Goal: Task Accomplishment & Management: Manage account settings

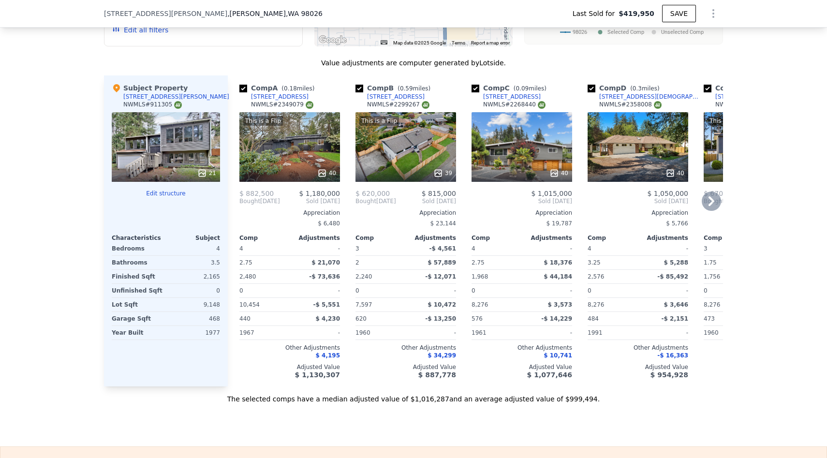
scroll to position [966, 0]
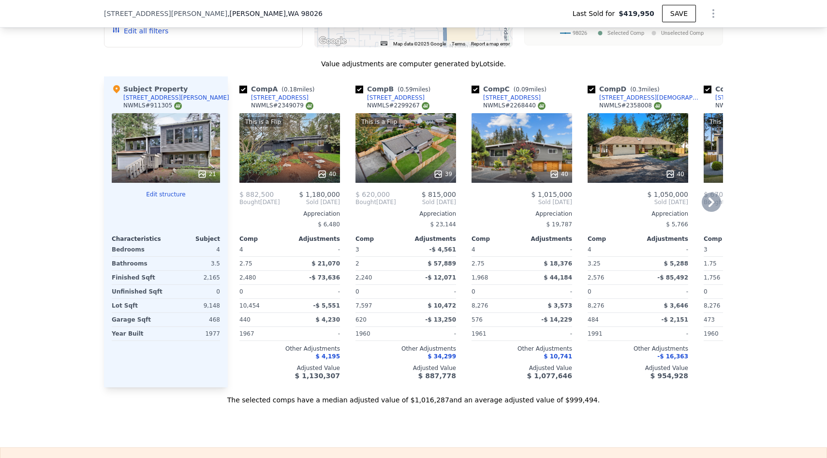
click at [272, 143] on div "This is a Flip 40" at bounding box center [289, 148] width 101 height 70
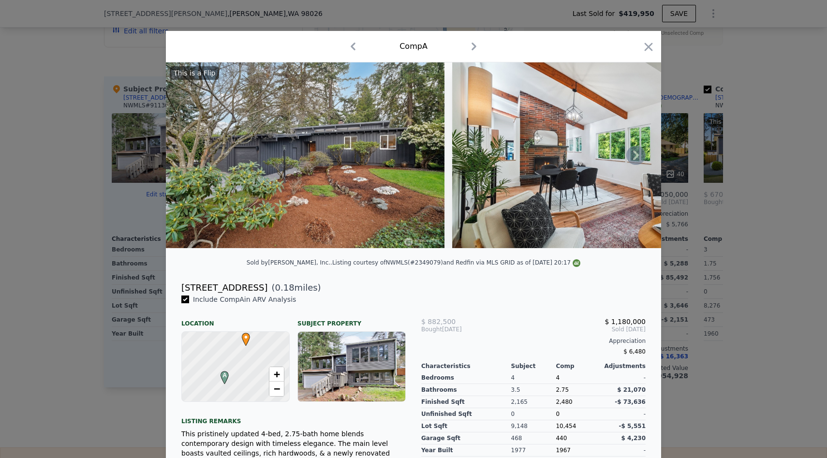
click at [636, 156] on icon at bounding box center [636, 155] width 6 height 10
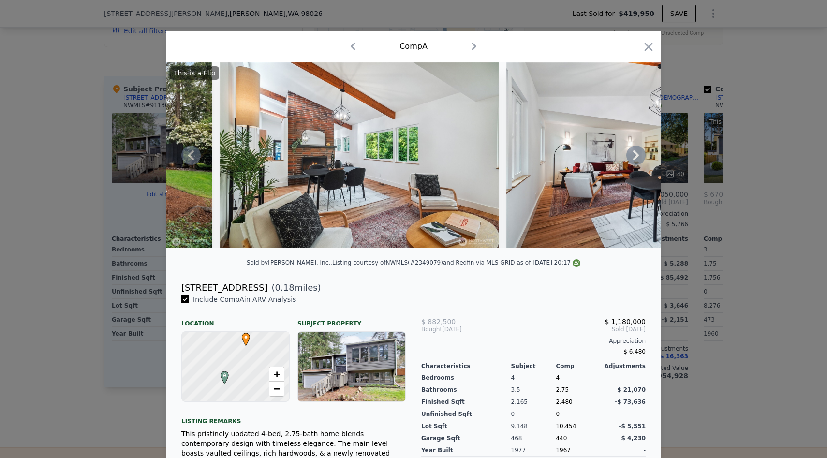
click at [636, 156] on icon at bounding box center [636, 155] width 6 height 10
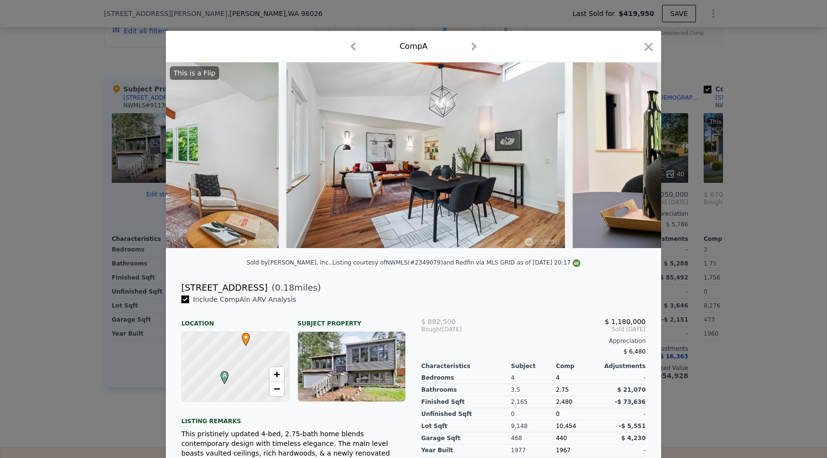
scroll to position [0, 464]
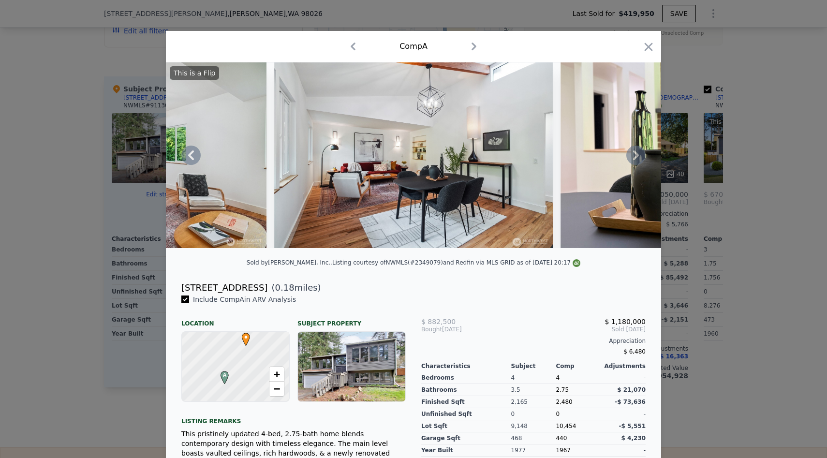
click at [636, 156] on icon at bounding box center [636, 155] width 6 height 10
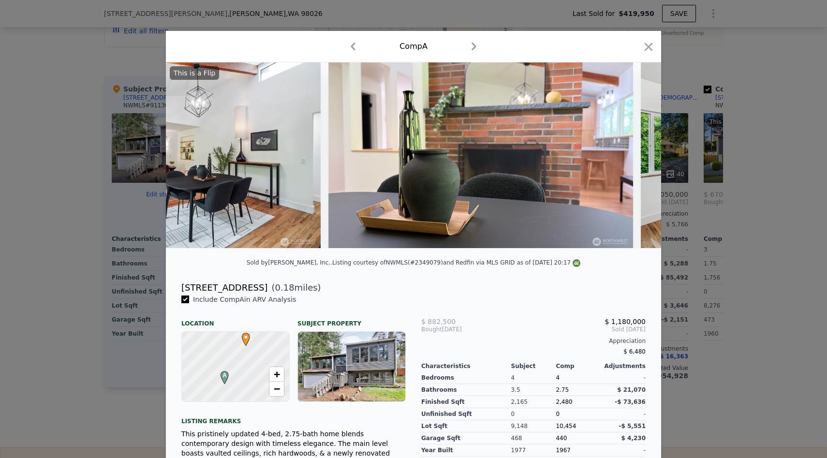
click at [636, 156] on div at bounding box center [413, 155] width 495 height 186
click at [636, 156] on icon at bounding box center [636, 155] width 6 height 10
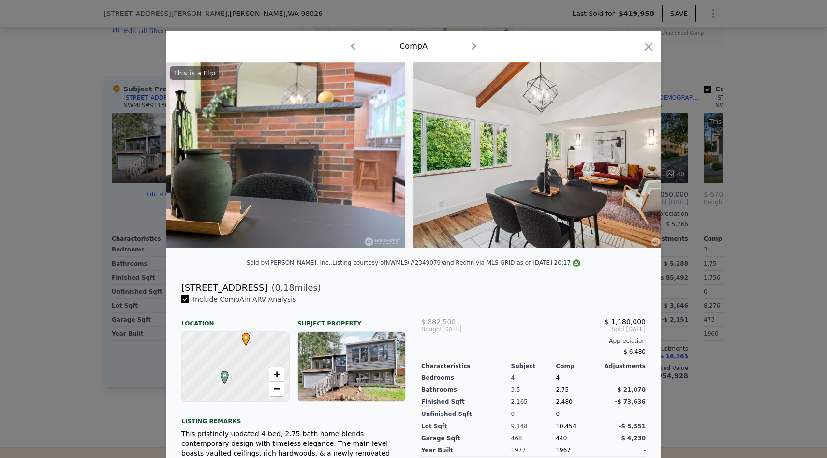
scroll to position [0, 928]
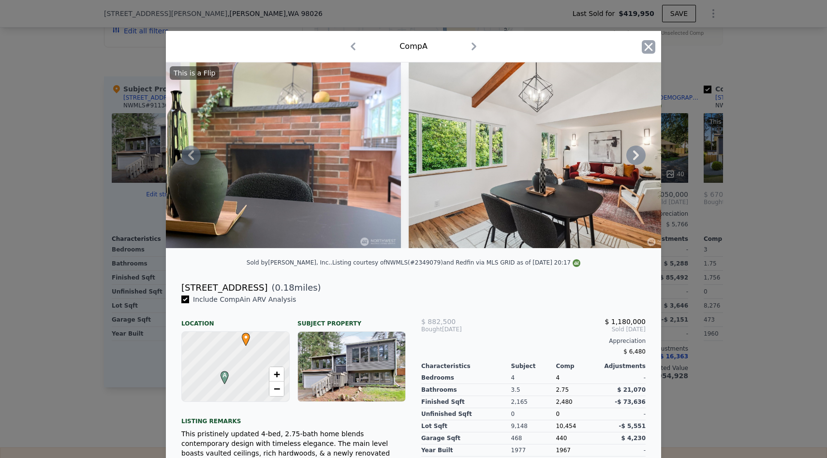
click at [647, 47] on icon "button" at bounding box center [649, 47] width 8 height 8
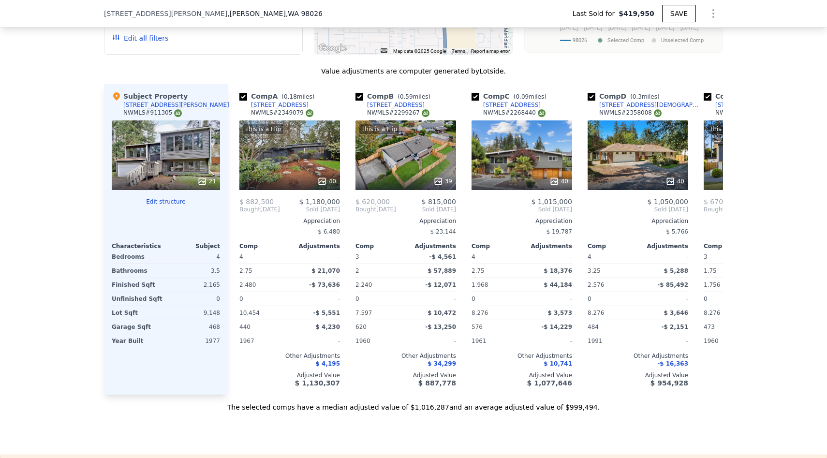
scroll to position [965, 0]
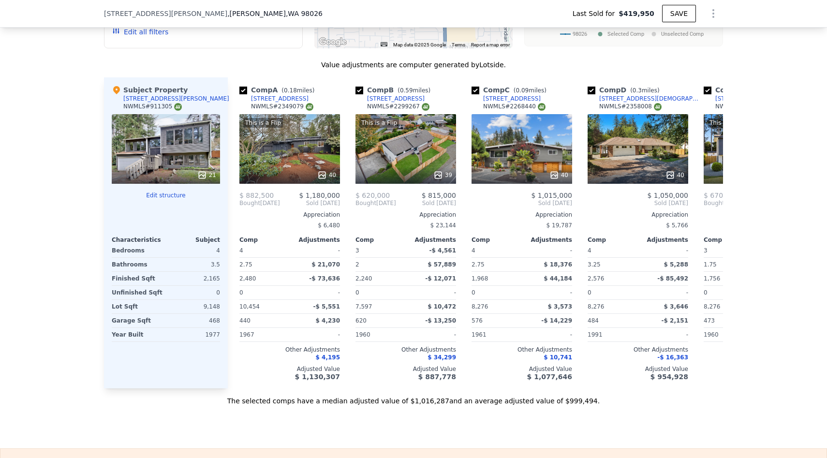
click at [170, 195] on button "Edit structure" at bounding box center [166, 195] width 108 height 8
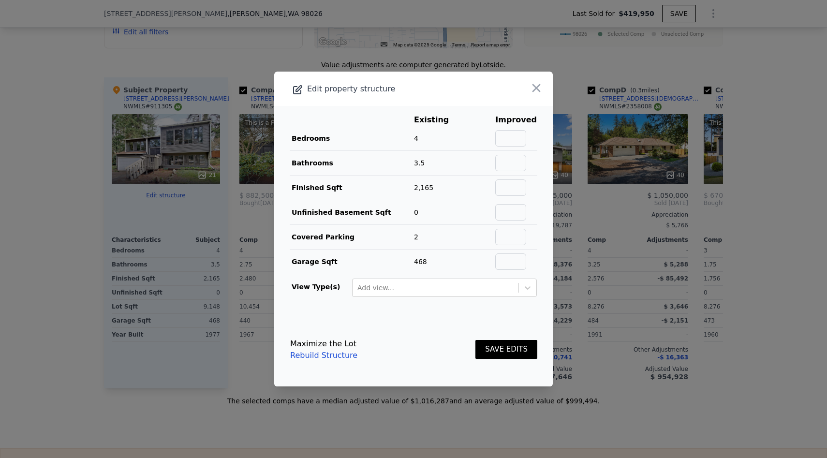
click at [428, 138] on td "4" at bounding box center [438, 138] width 50 height 25
click at [415, 138] on span "4" at bounding box center [416, 138] width 4 height 8
click at [526, 141] on input "text" at bounding box center [510, 138] width 31 height 16
click at [524, 139] on input "text" at bounding box center [510, 138] width 31 height 16
type input "5"
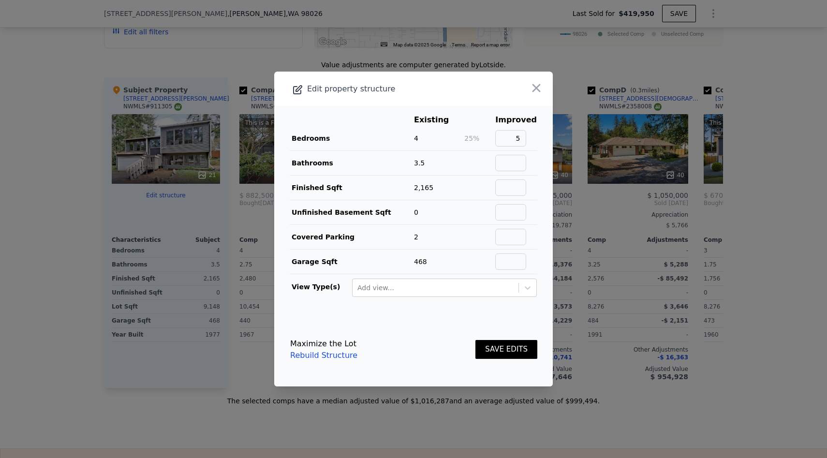
click at [506, 349] on button "SAVE EDITS" at bounding box center [506, 349] width 62 height 19
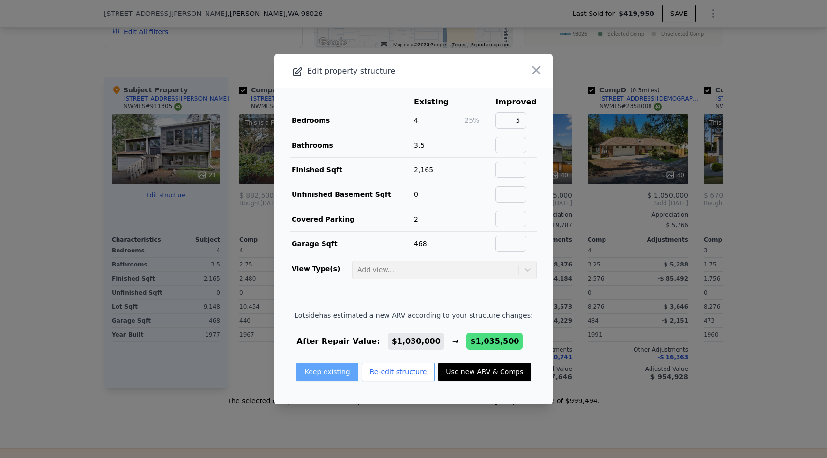
click at [321, 371] on button "Keep existing" at bounding box center [327, 372] width 62 height 18
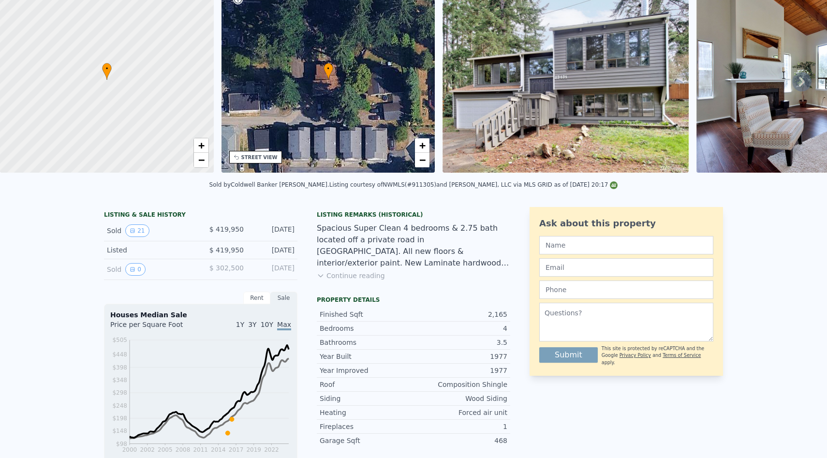
scroll to position [0, 0]
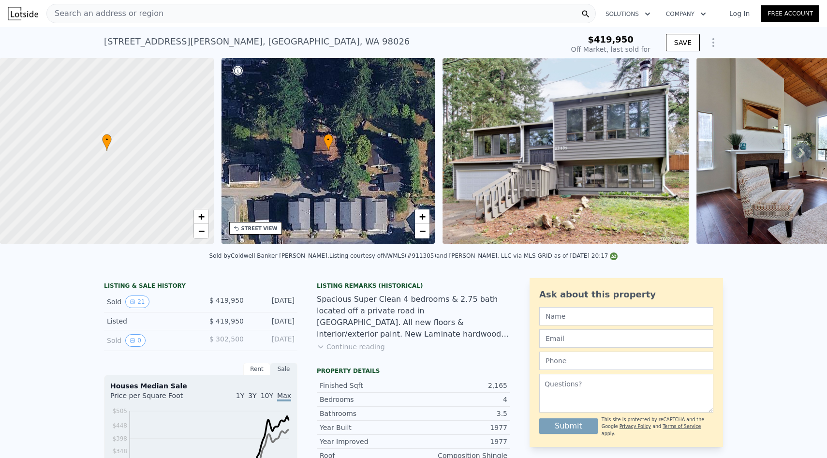
click at [745, 136] on img at bounding box center [820, 151] width 248 height 186
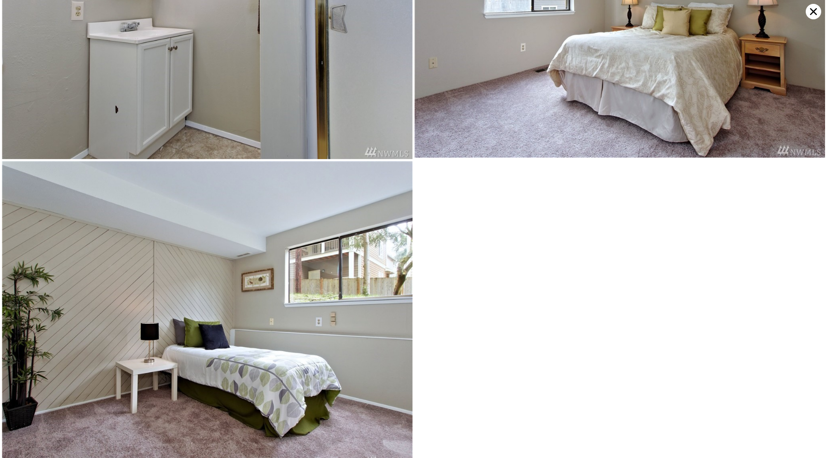
scroll to position [2949, 0]
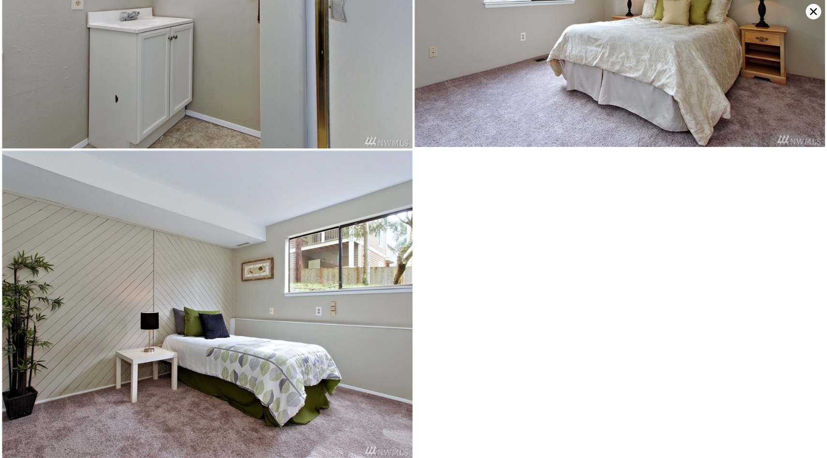
click at [812, 14] on icon at bounding box center [813, 11] width 15 height 15
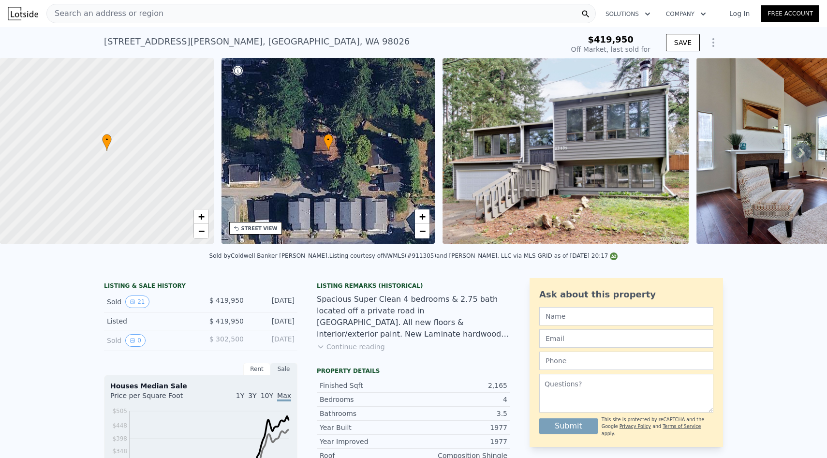
click at [753, 107] on img at bounding box center [820, 151] width 248 height 186
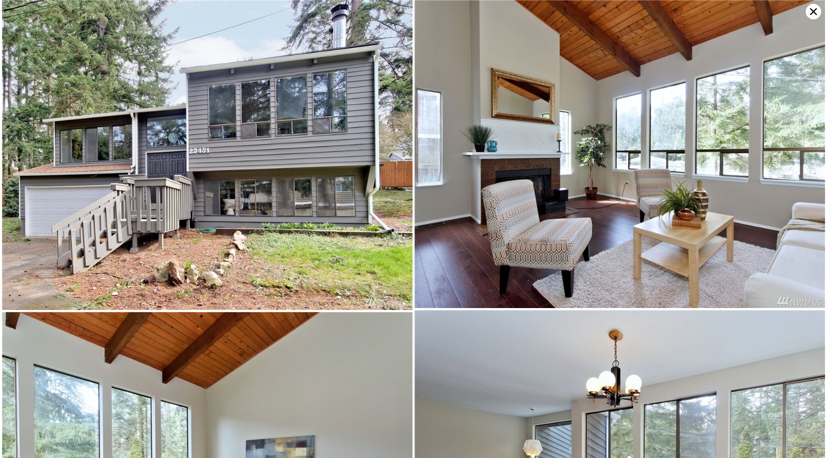
click at [82, 248] on img at bounding box center [207, 155] width 411 height 310
click at [815, 15] on icon at bounding box center [813, 11] width 15 height 15
